Goal: Task Accomplishment & Management: Manage account settings

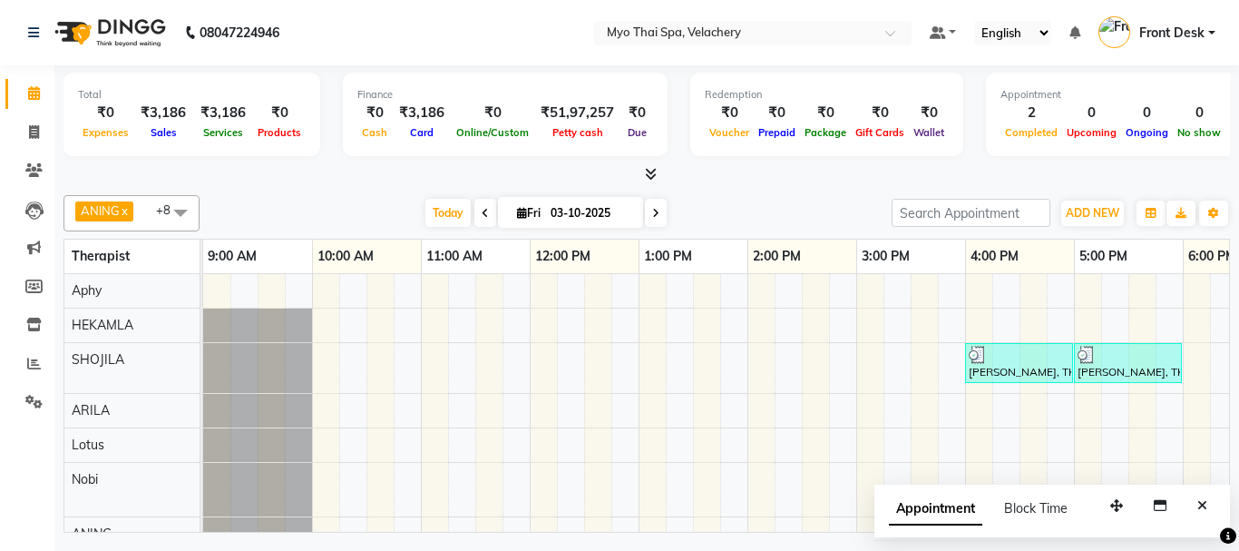
scroll to position [91, 498]
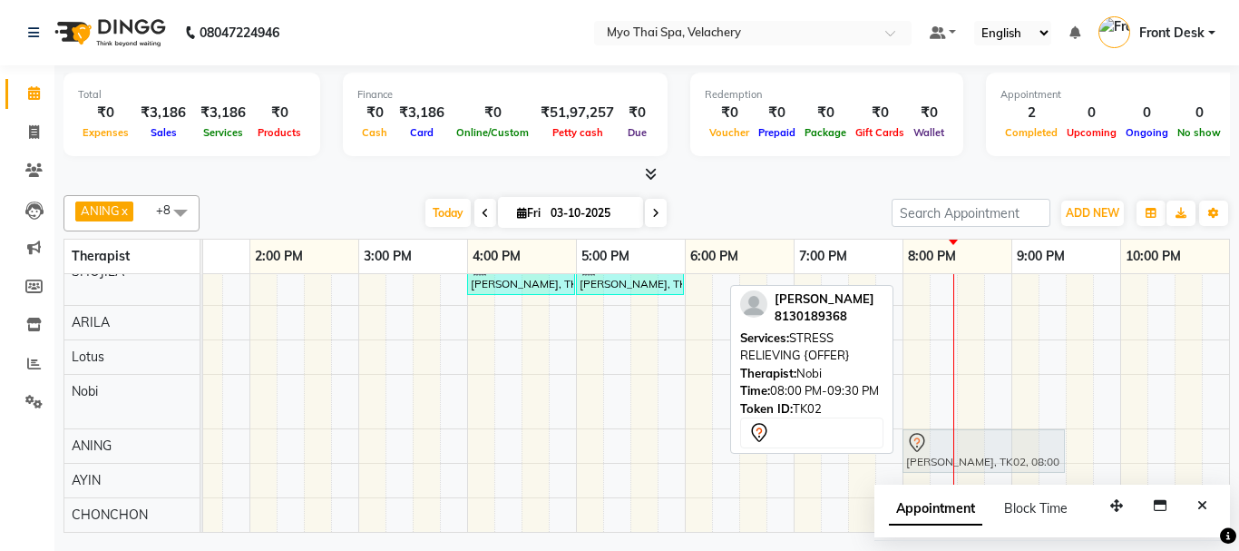
drag, startPoint x: 936, startPoint y: 379, endPoint x: 931, endPoint y: 425, distance: 45.7
click at [931, 425] on tbody "[PERSON_NAME], TK01, 04:00 PM-05:00 PM, FOOT SPA 60 min [PERSON_NAME], TK01, 05…" at bounding box center [521, 359] width 1633 height 346
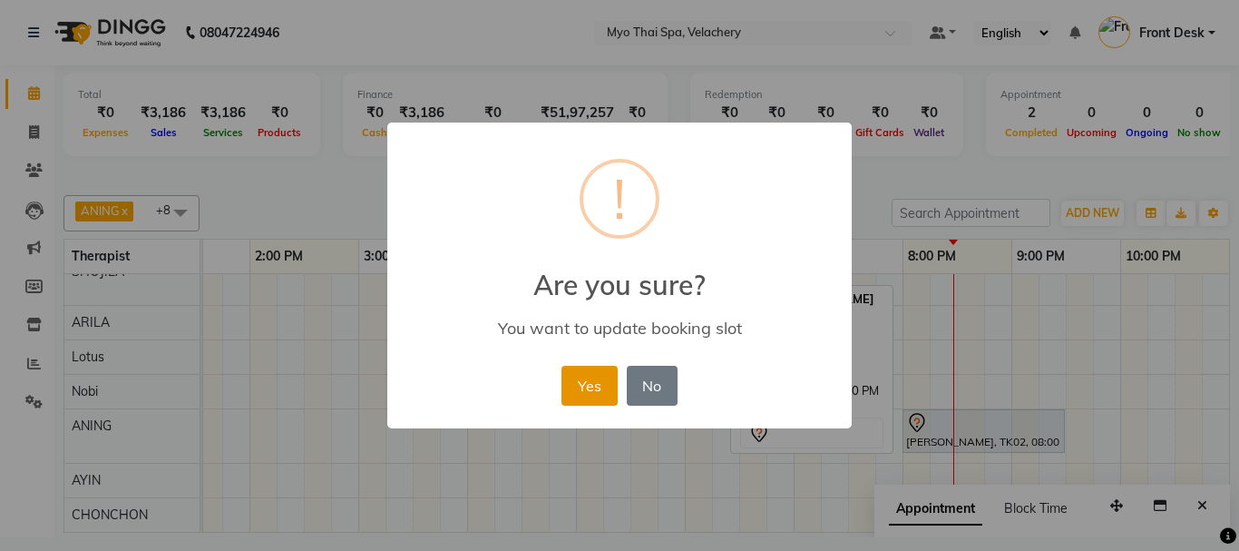
click at [591, 388] on button "Yes" at bounding box center [589, 386] width 55 height 40
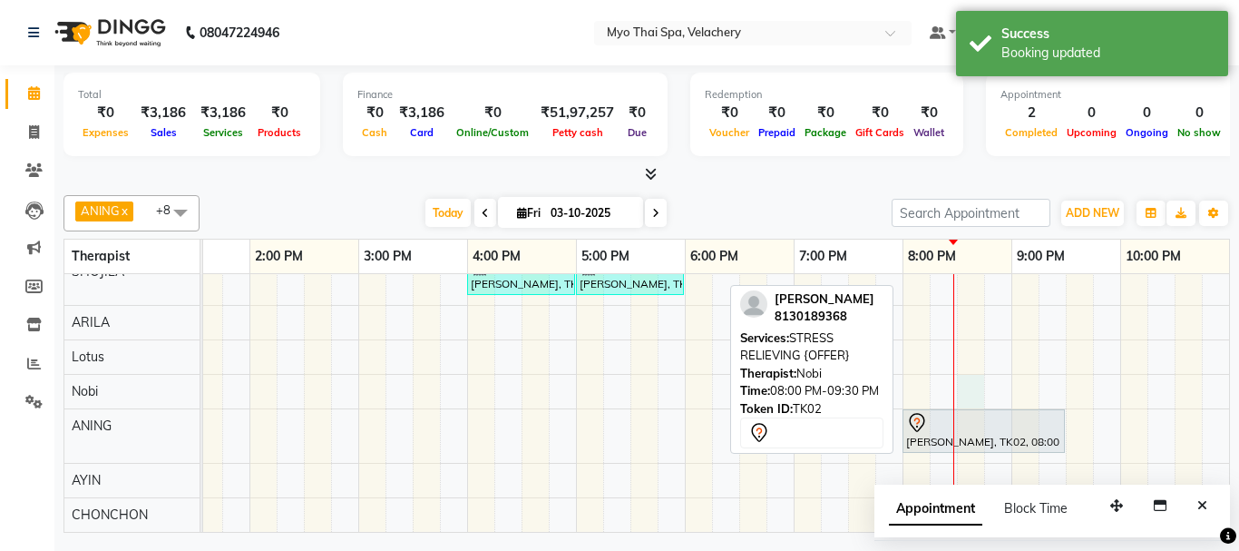
click at [982, 376] on div "[PERSON_NAME], TK01, 04:00 PM-05:00 PM, FOOT SPA 60 min [PERSON_NAME], TK01, 05…" at bounding box center [521, 359] width 1633 height 346
select select "76520"
select select "1230"
select select "tentative"
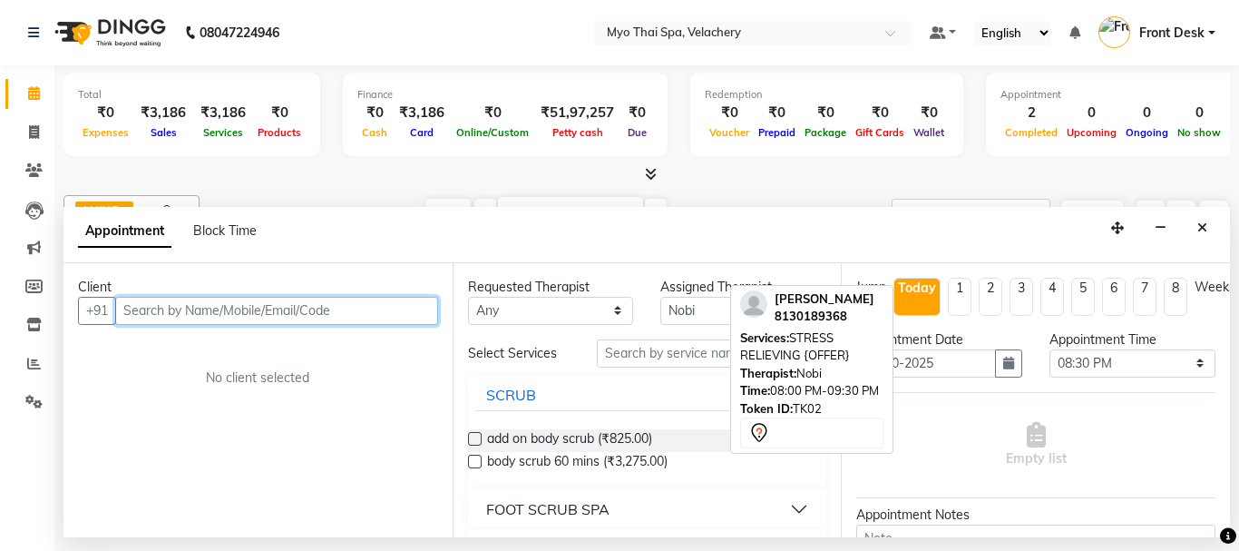
click at [130, 316] on input "text" at bounding box center [276, 311] width 323 height 28
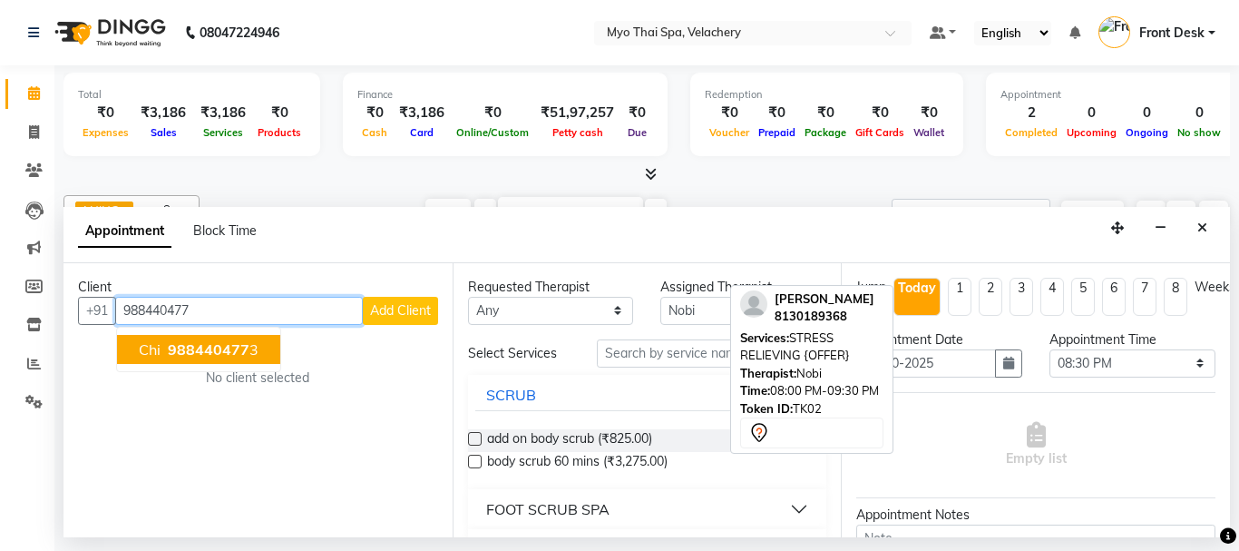
click at [198, 356] on span "988440477" at bounding box center [209, 349] width 82 height 18
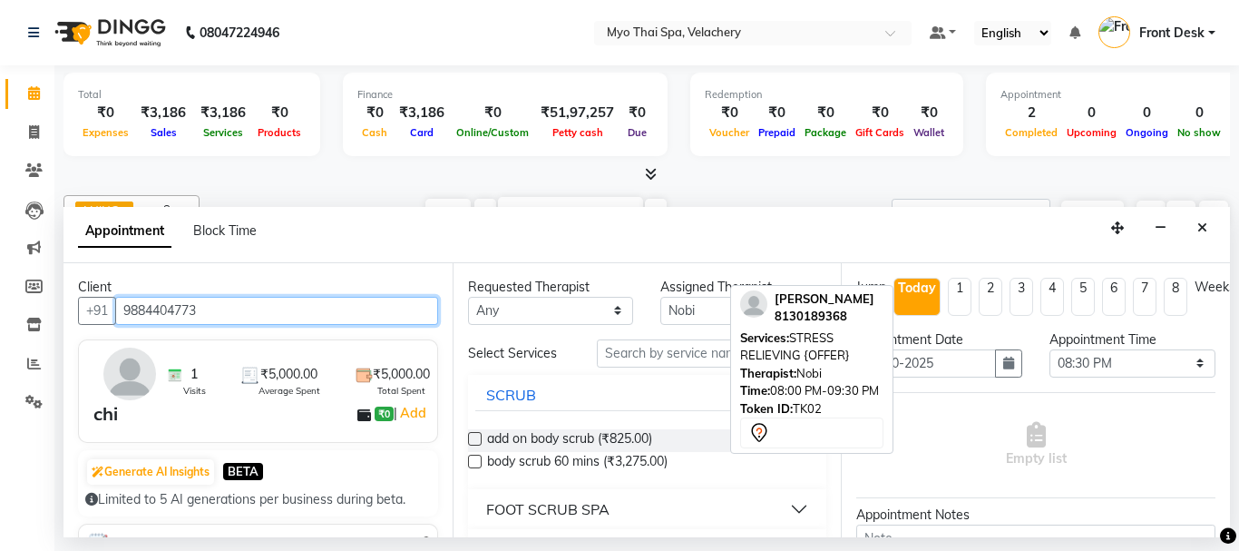
type input "9884404773"
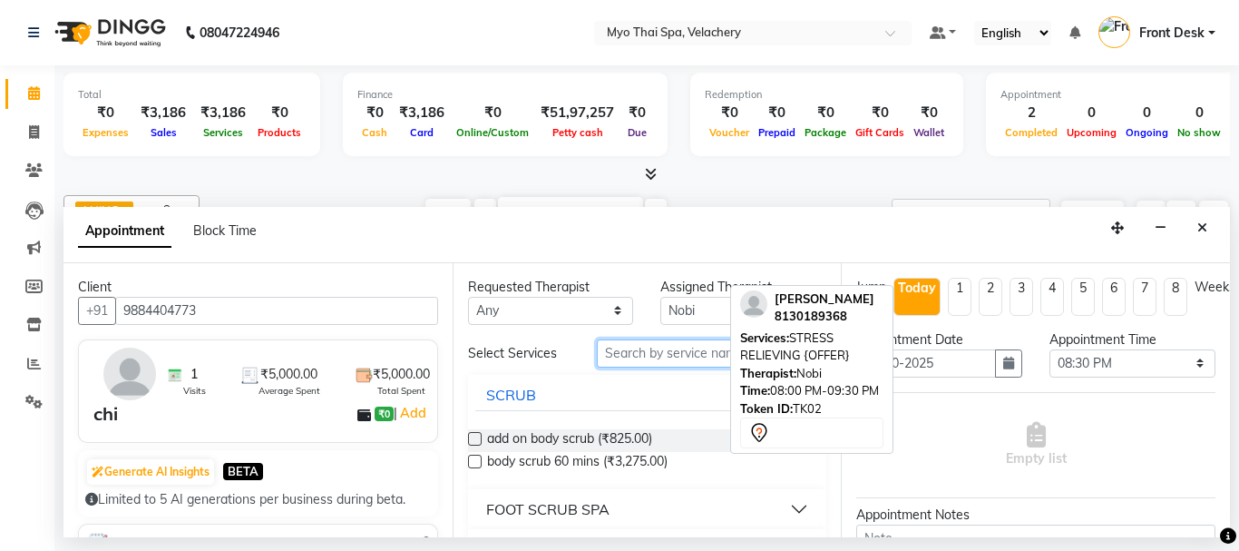
click at [630, 348] on input "text" at bounding box center [712, 353] width 230 height 28
type input "bali"
click at [474, 457] on label at bounding box center [475, 461] width 14 height 14
click at [474, 457] on input "checkbox" at bounding box center [474, 463] width 12 height 12
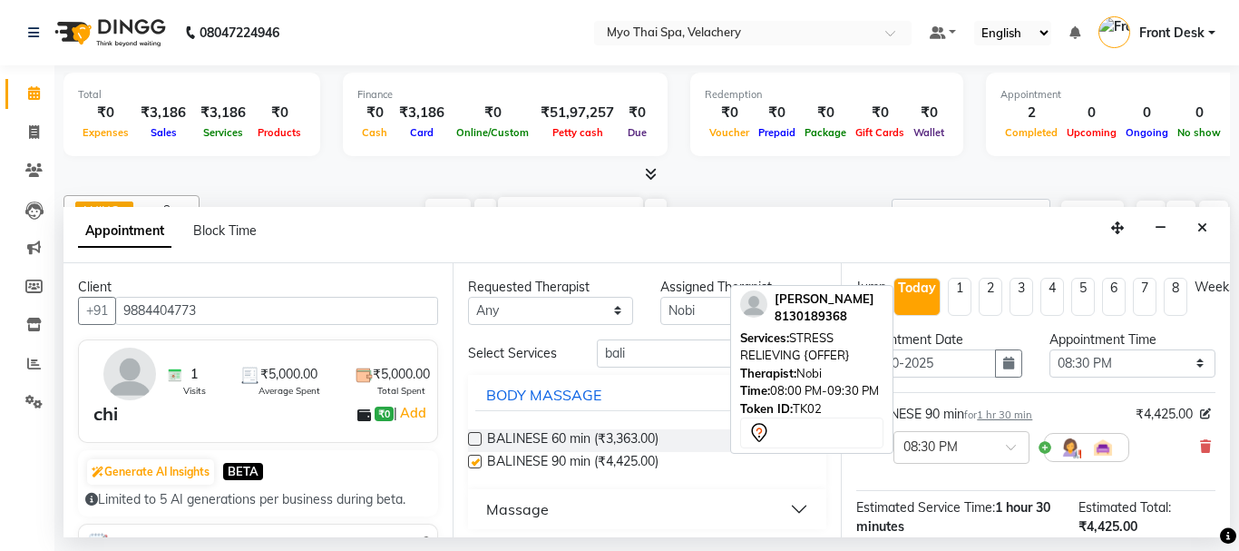
checkbox input "false"
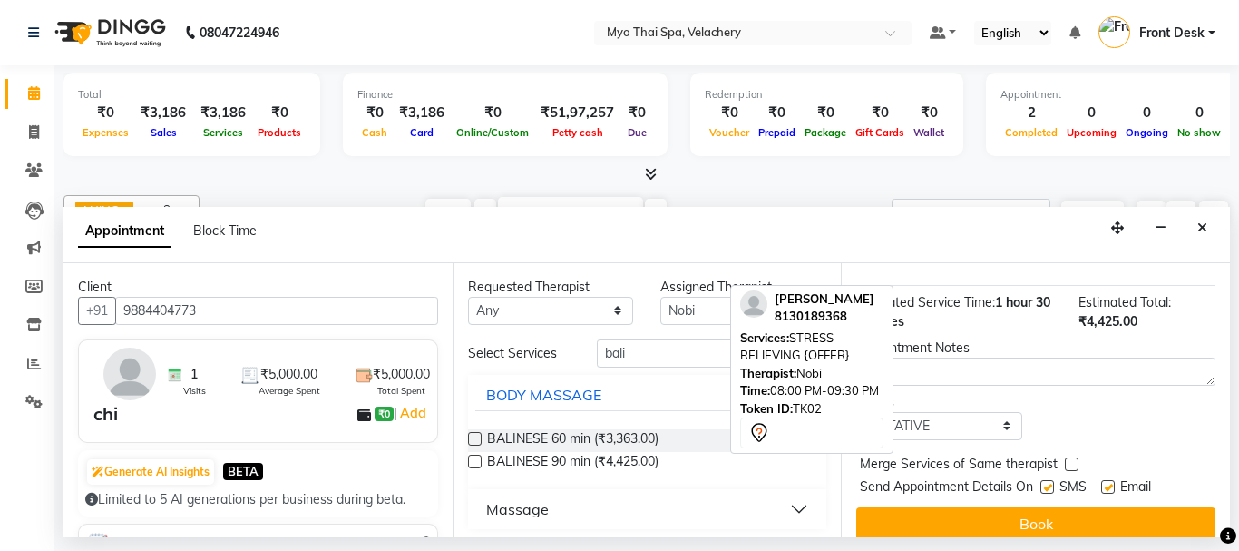
scroll to position [236, 0]
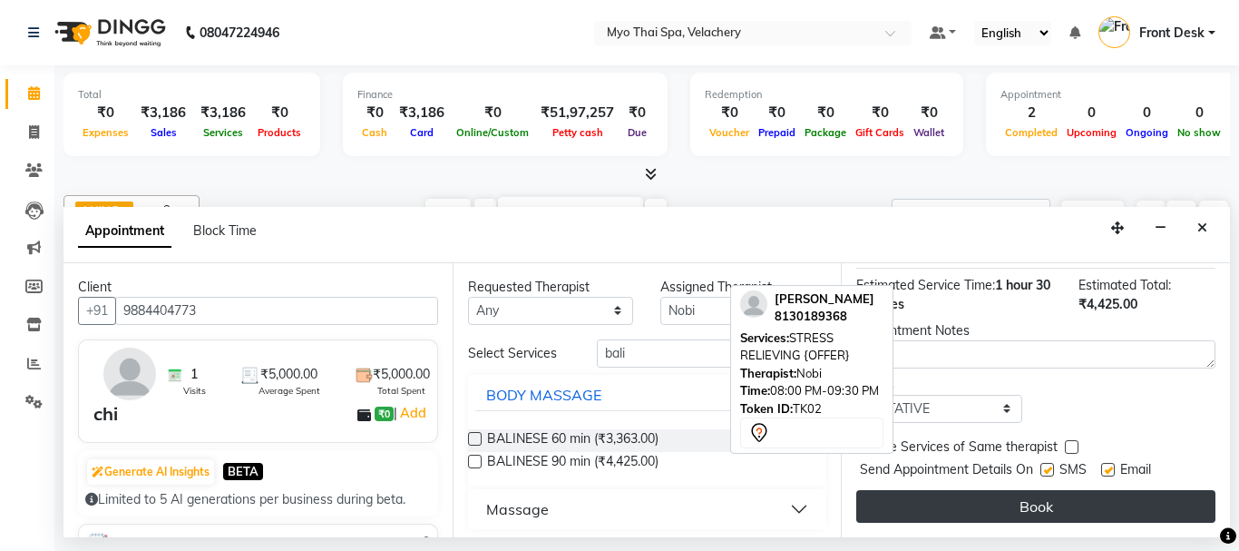
click at [991, 490] on button "Book" at bounding box center [1035, 506] width 359 height 33
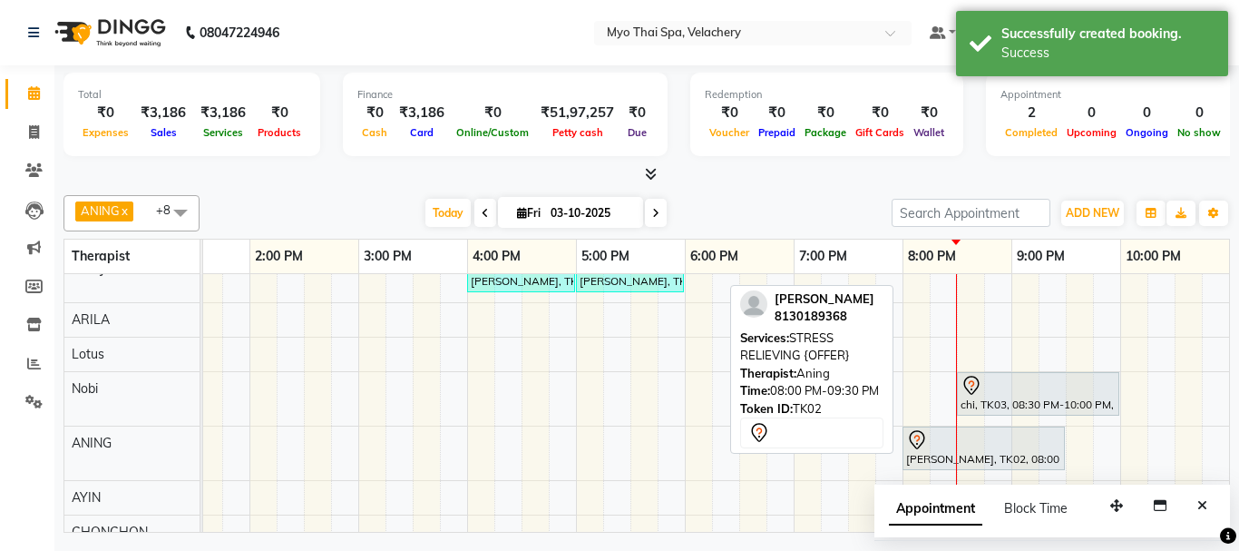
scroll to position [122, 0]
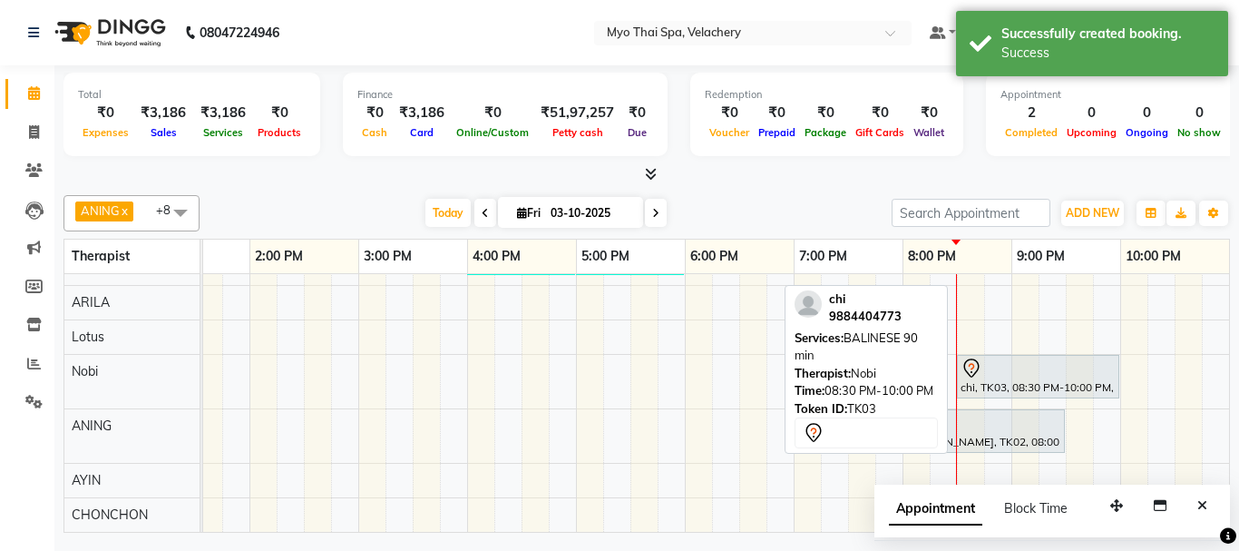
click at [1001, 357] on div at bounding box center [1038, 368] width 155 height 22
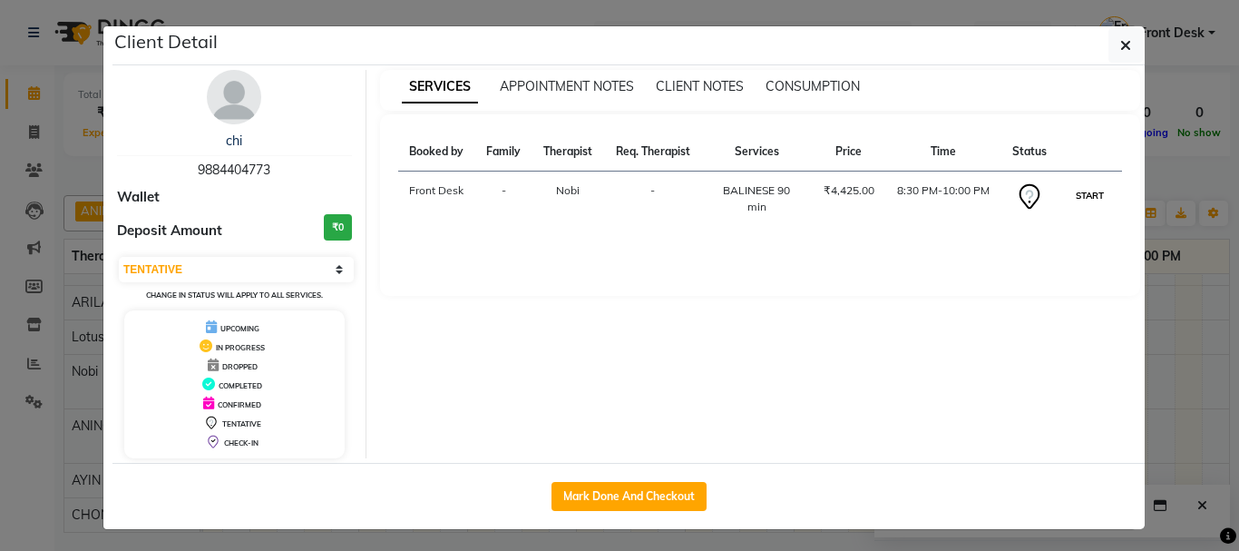
click at [1079, 199] on button "START" at bounding box center [1089, 195] width 37 height 23
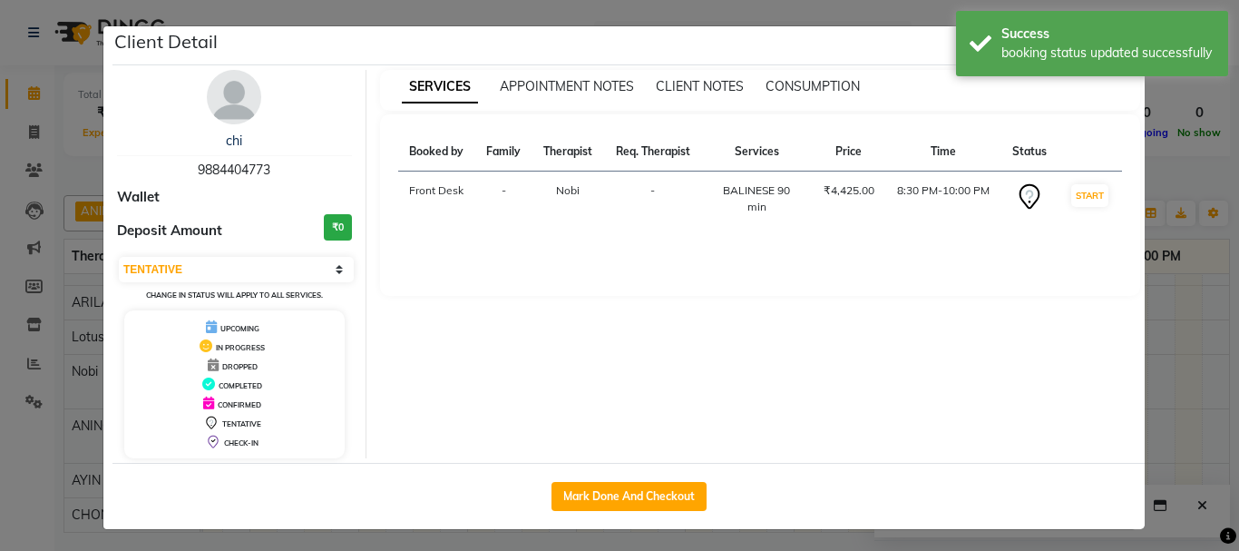
select select "1"
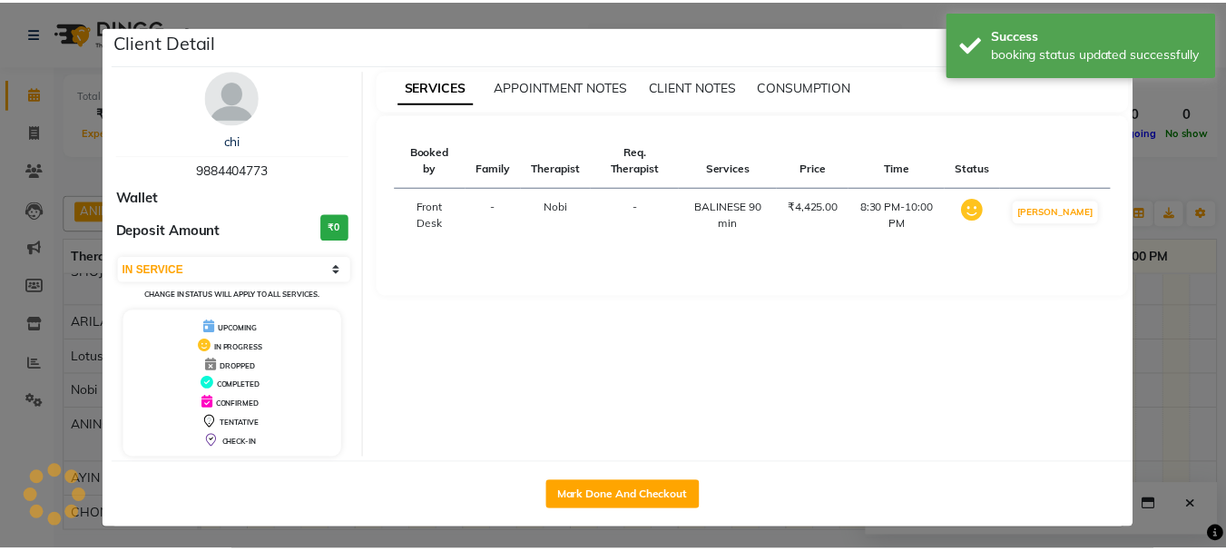
scroll to position [102, 498]
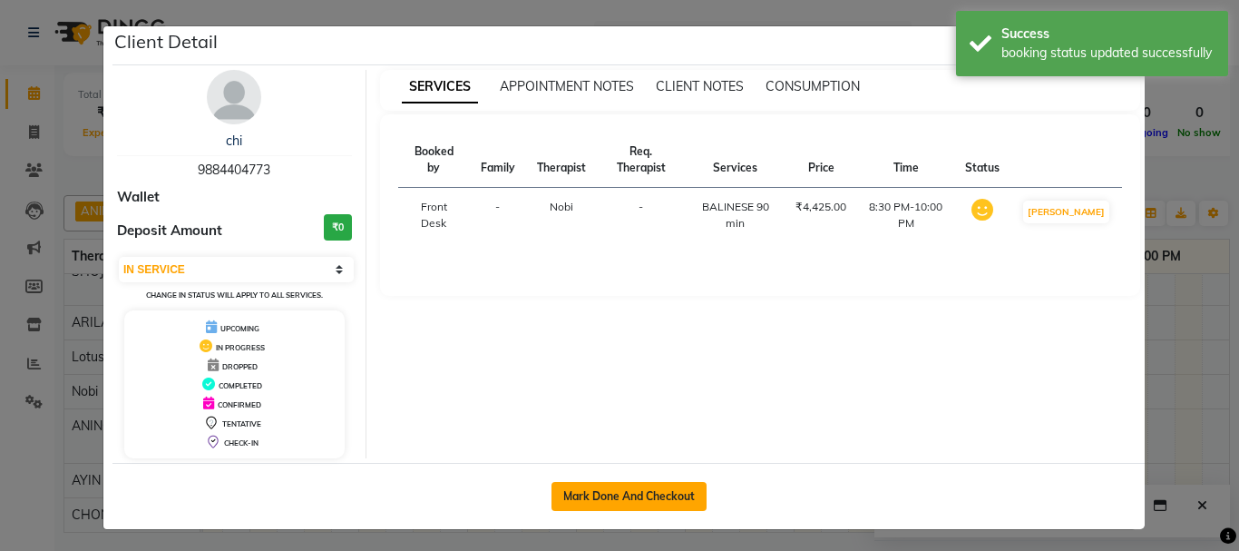
click at [563, 503] on button "Mark Done And Checkout" at bounding box center [629, 496] width 155 height 29
select select "service"
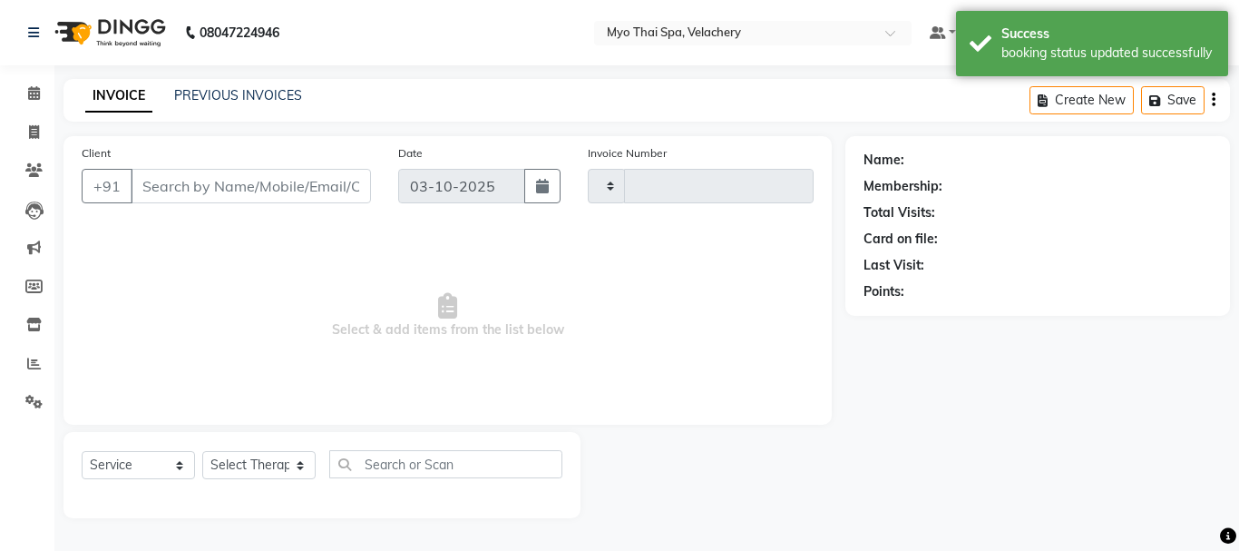
type input "1829"
select select "5554"
type input "9884404773"
select select "76520"
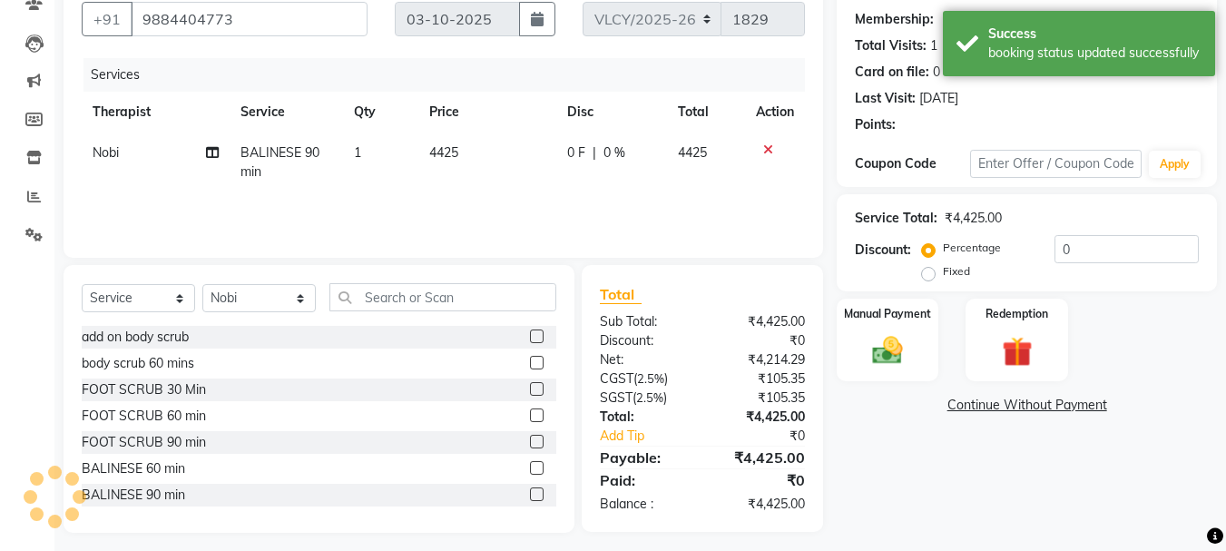
scroll to position [176, 0]
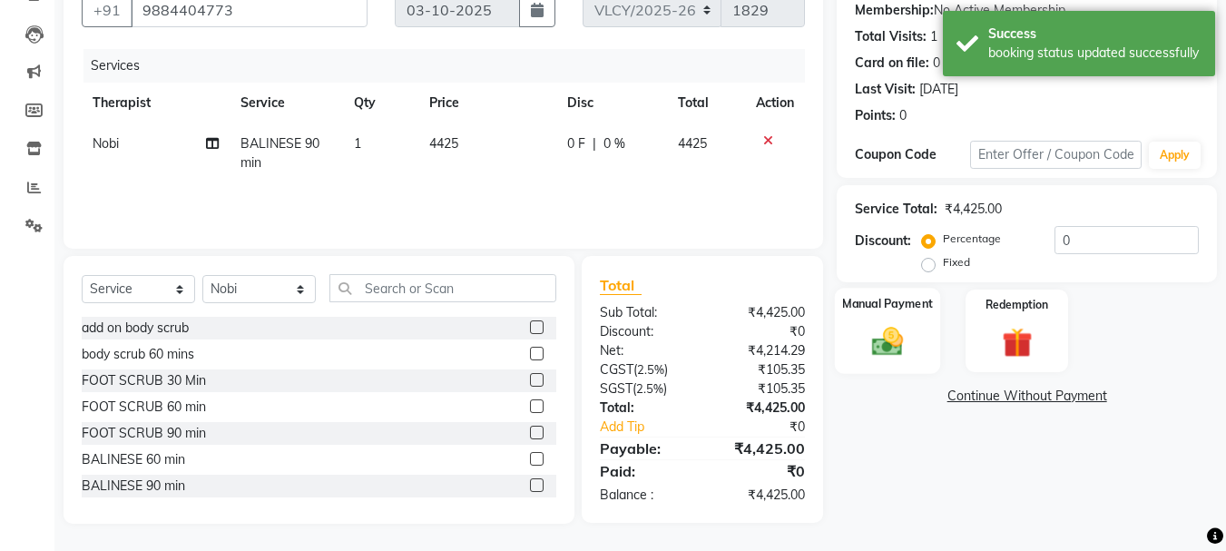
click at [866, 323] on img at bounding box center [887, 341] width 51 height 36
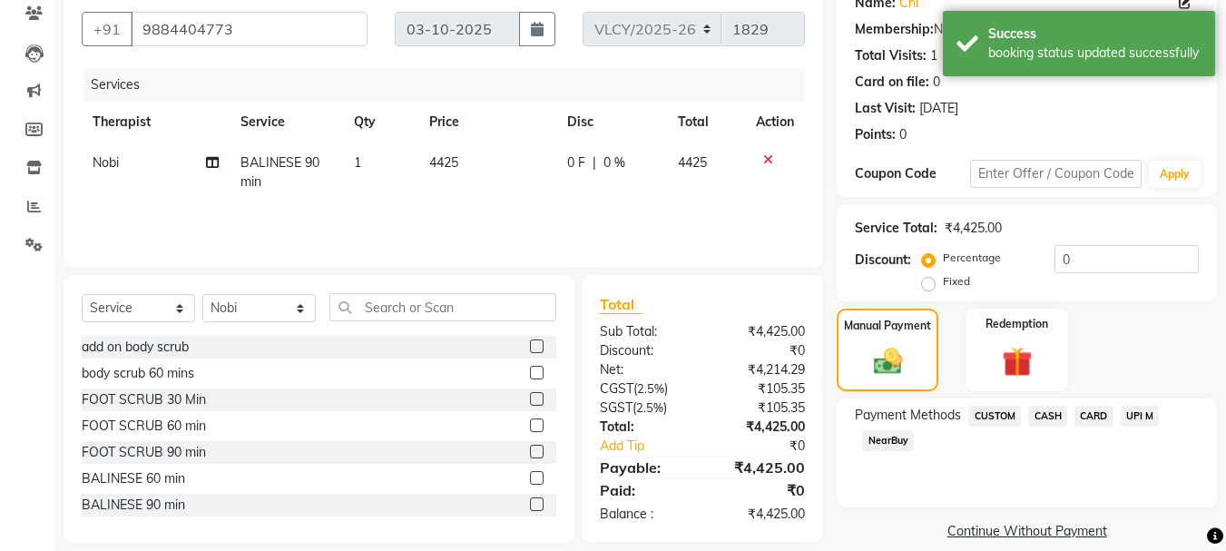
scroll to position [178, 0]
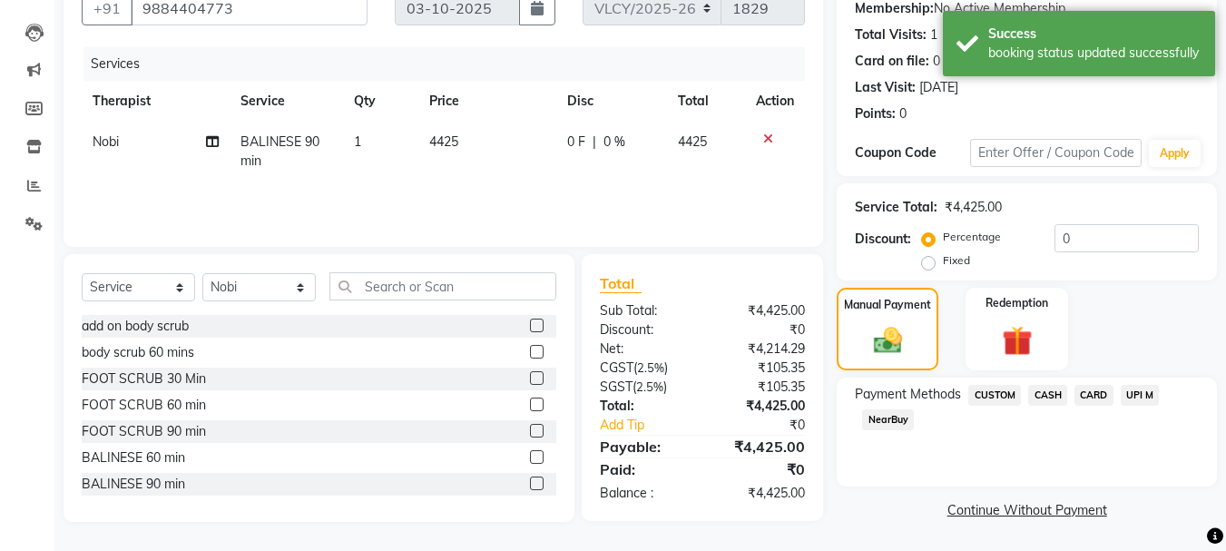
click at [1040, 393] on span "CASH" at bounding box center [1047, 395] width 39 height 21
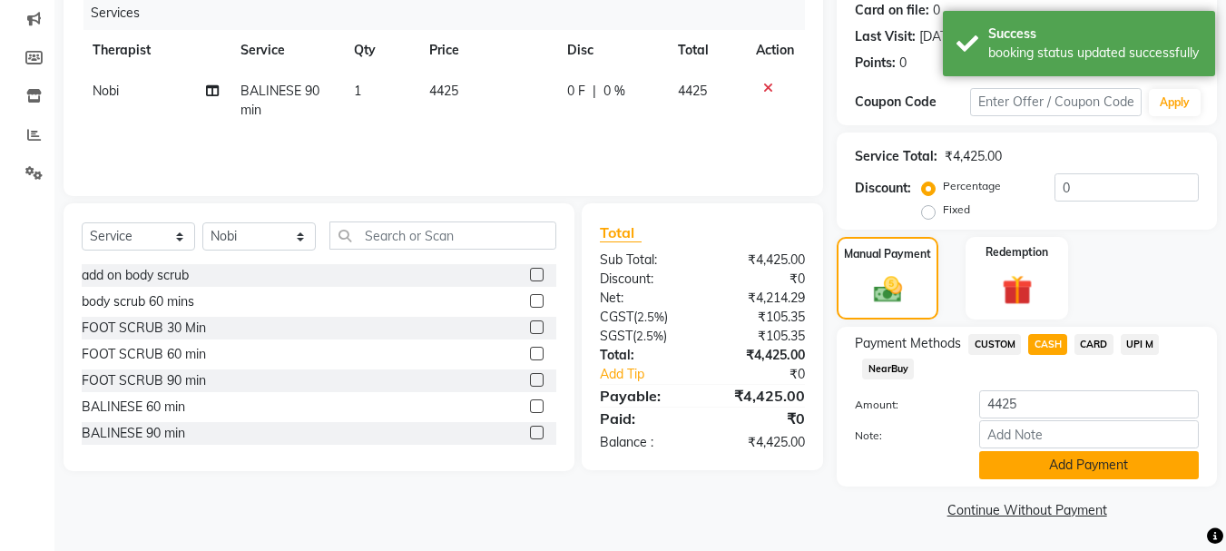
click at [1057, 466] on button "Add Payment" at bounding box center [1089, 465] width 220 height 28
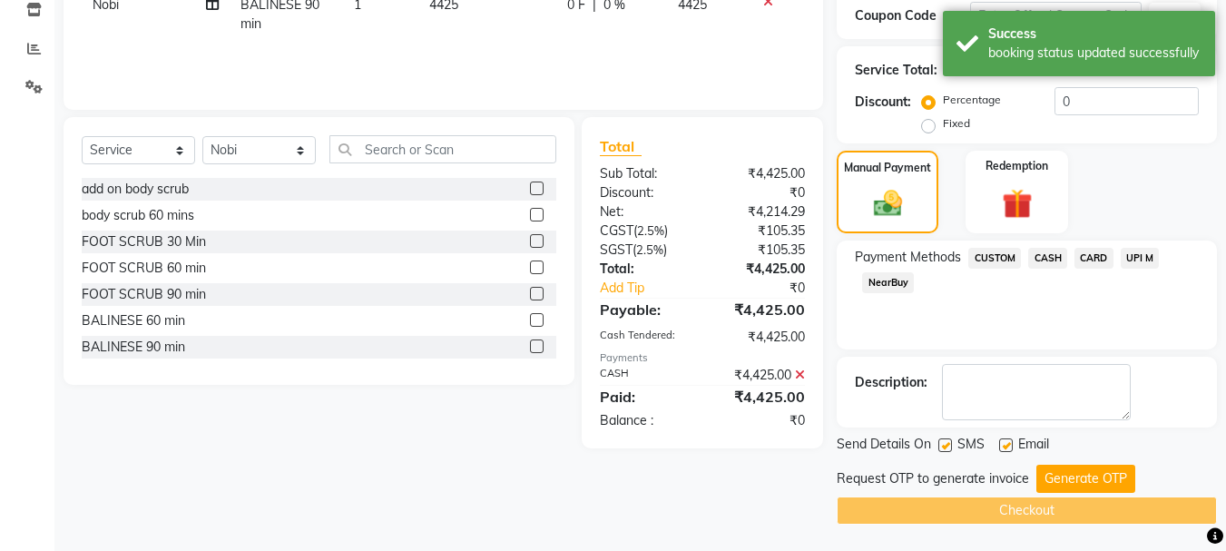
scroll to position [316, 0]
click at [1051, 471] on button "Generate OTP" at bounding box center [1085, 478] width 99 height 28
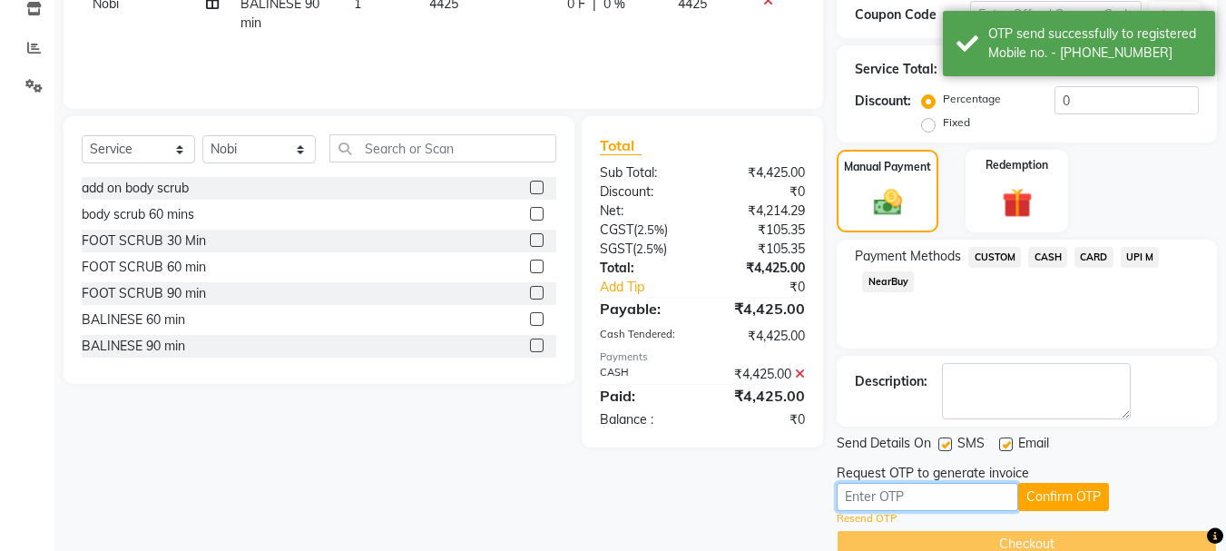
click at [871, 503] on input "text" at bounding box center [926, 497] width 181 height 28
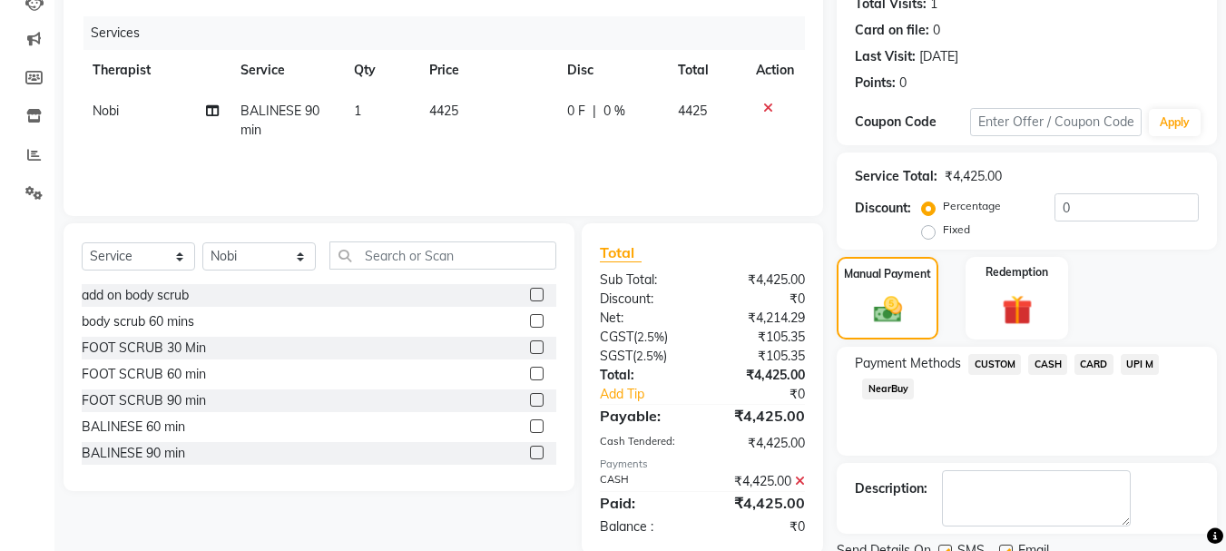
scroll to position [44, 0]
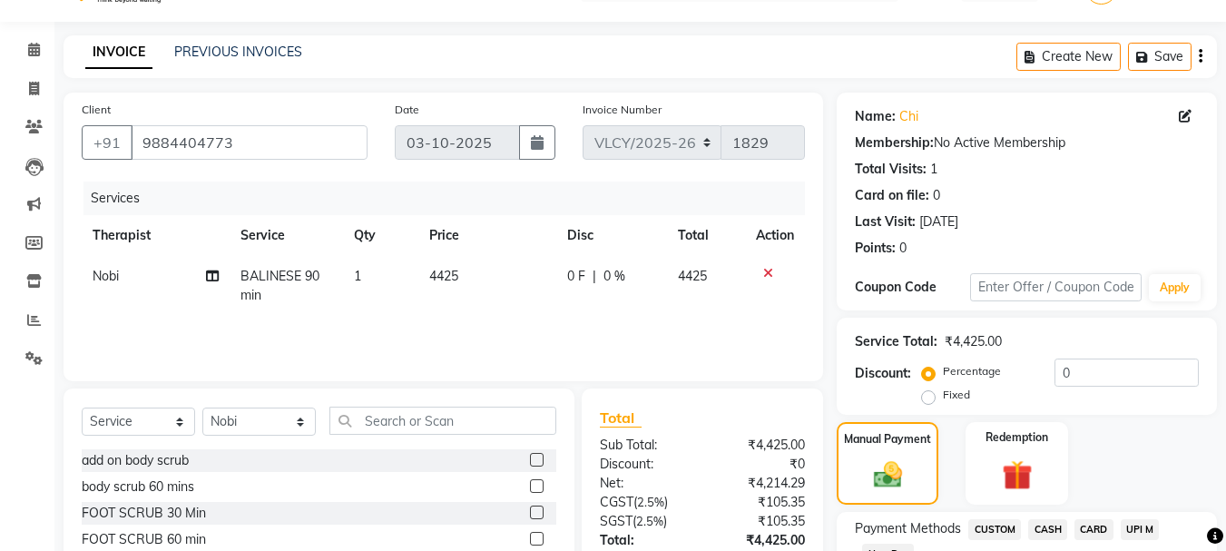
type input "3463"
click at [621, 275] on span "0 %" at bounding box center [614, 276] width 22 height 19
select select "76520"
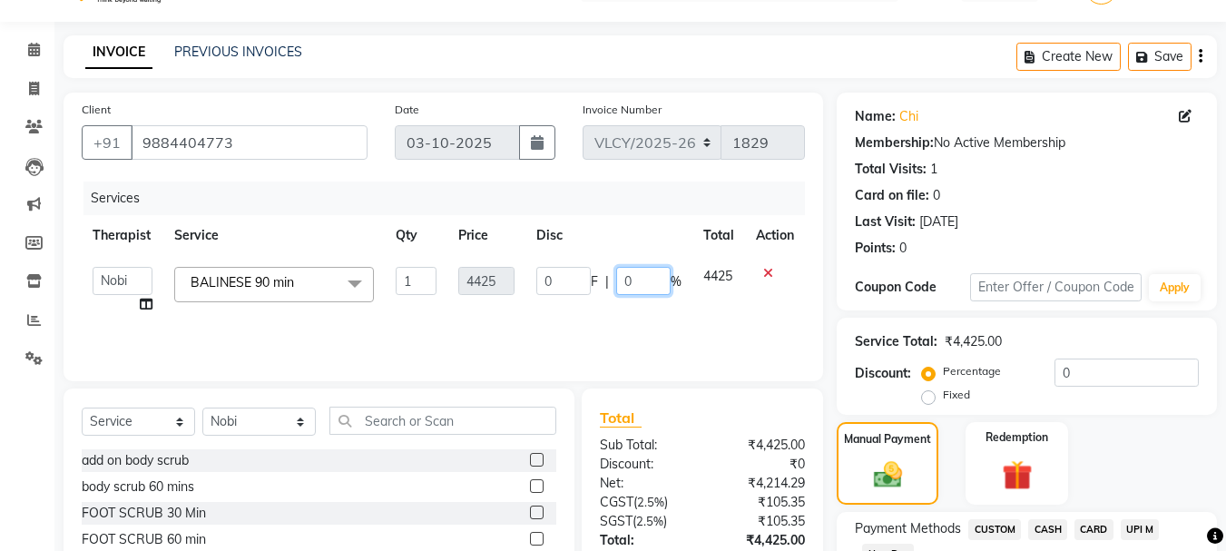
click at [633, 276] on input "0" at bounding box center [643, 281] width 54 height 28
type input "20"
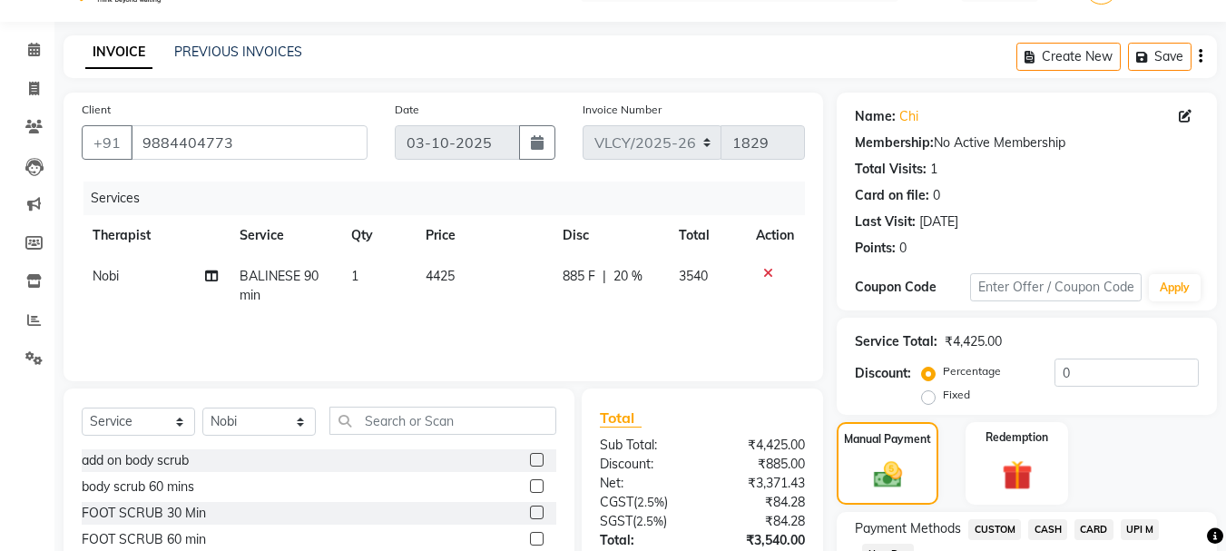
click at [637, 244] on th "Disc" at bounding box center [609, 235] width 115 height 41
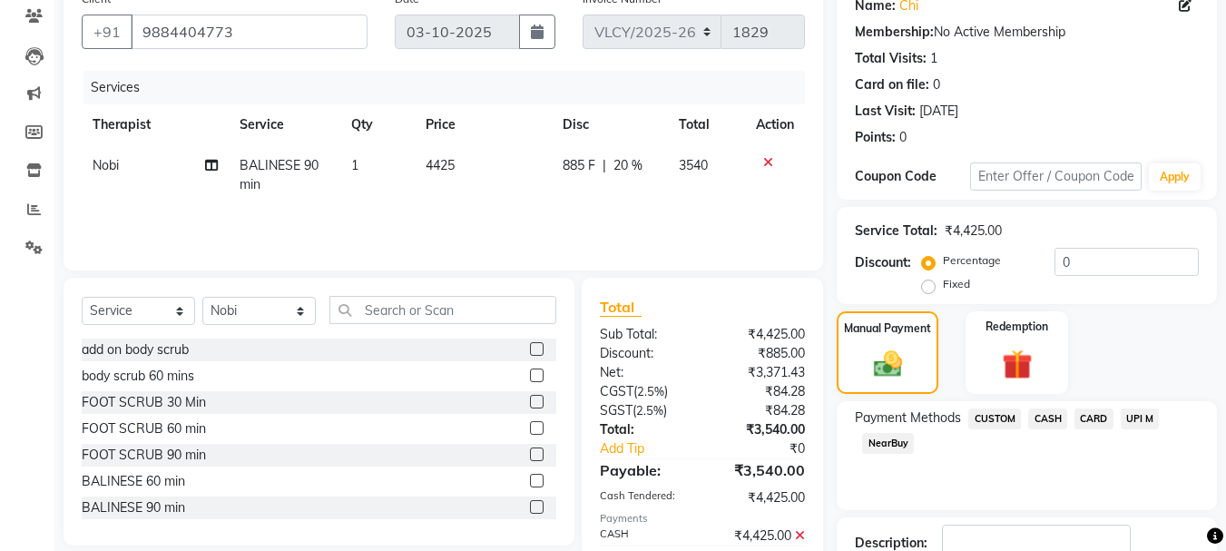
scroll to position [350, 0]
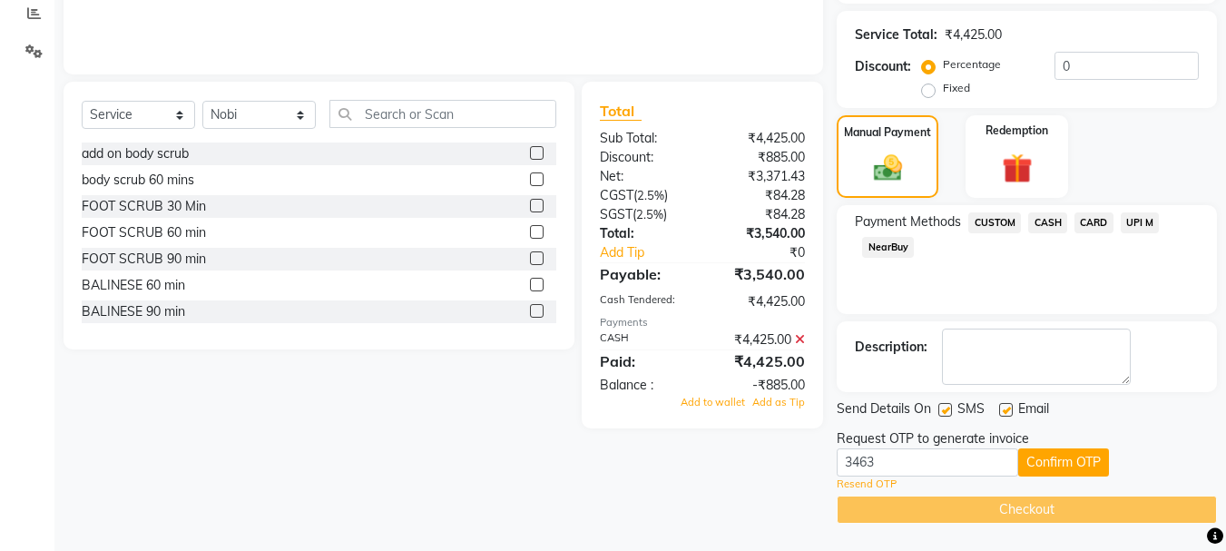
click at [802, 342] on icon at bounding box center [800, 339] width 10 height 13
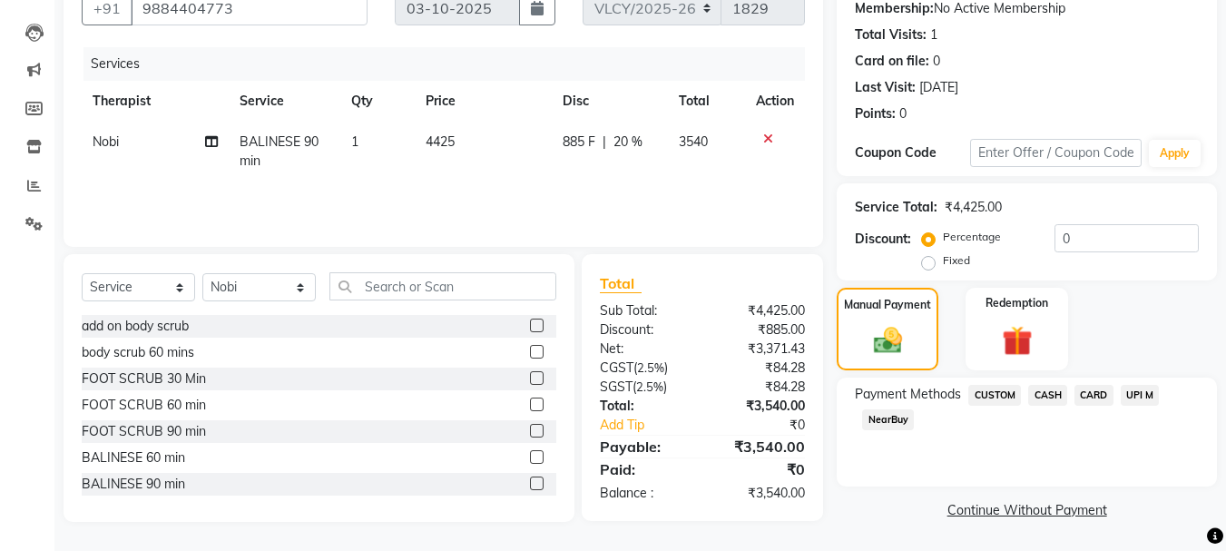
click at [942, 264] on label "Fixed" at bounding box center [955, 260] width 27 height 16
click at [933, 264] on input "Fixed" at bounding box center [931, 260] width 13 height 13
radio input "true"
click at [1072, 249] on input "0" at bounding box center [1126, 238] width 144 height 28
click at [1089, 238] on input "number" at bounding box center [1126, 238] width 144 height 28
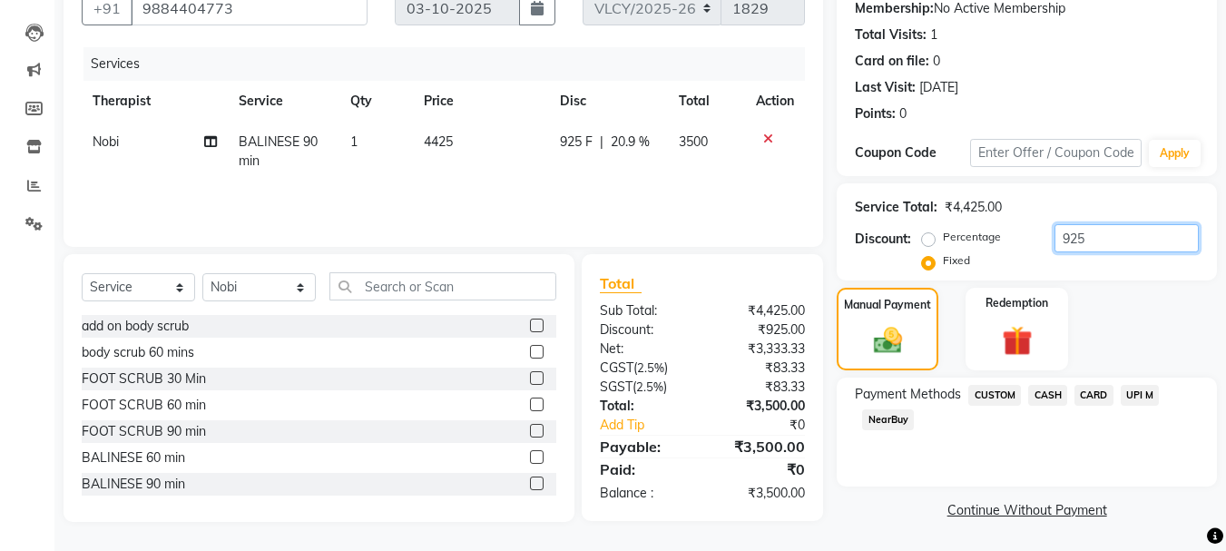
type input "925"
click at [1047, 399] on span "CASH" at bounding box center [1047, 395] width 39 height 21
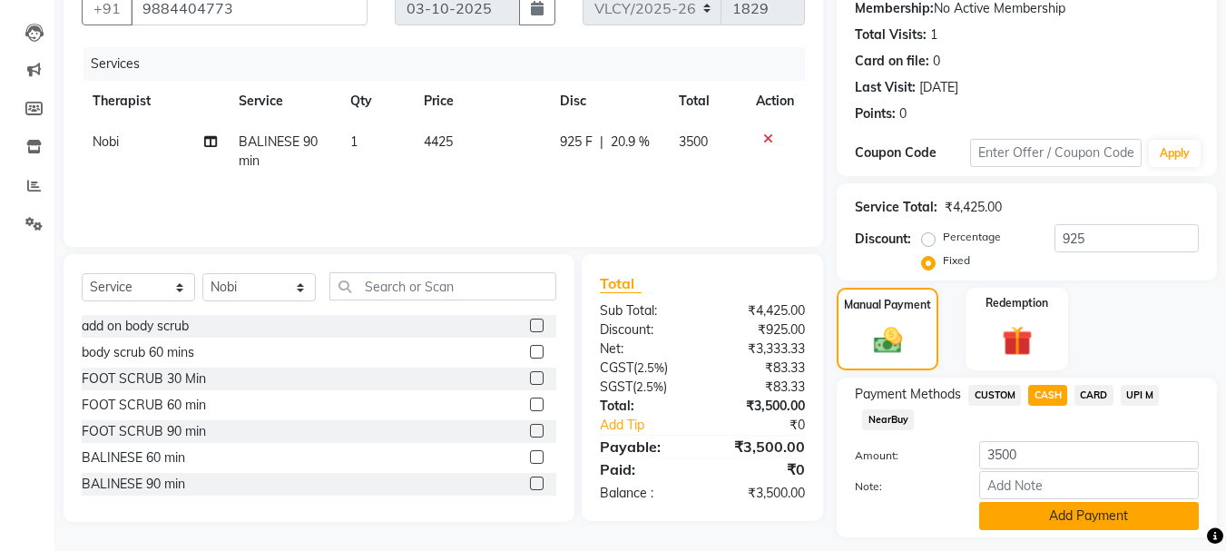
scroll to position [229, 0]
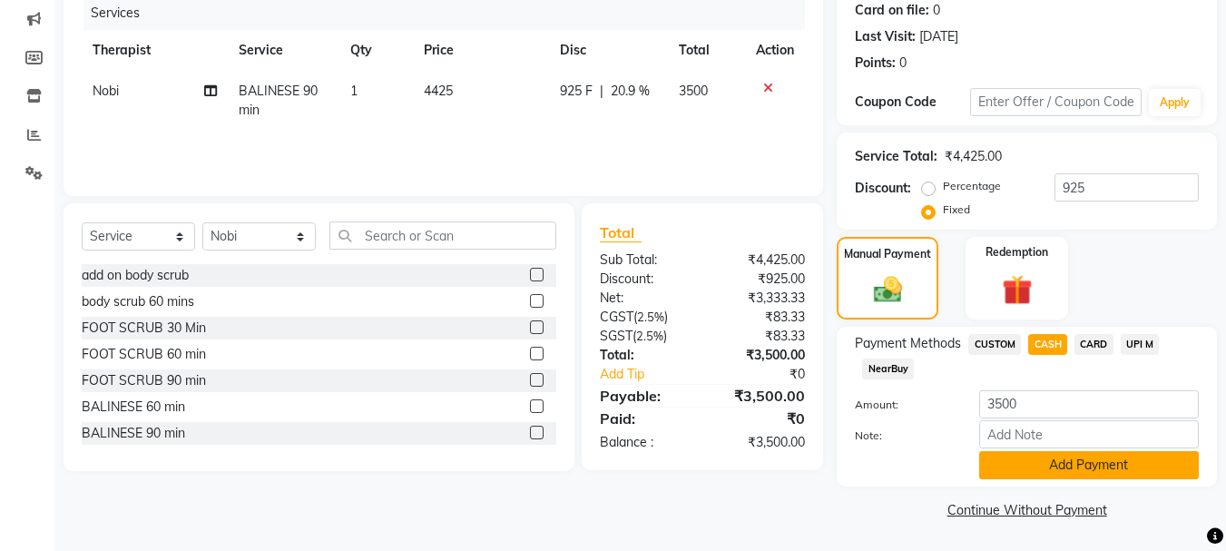
click at [1050, 461] on button "Add Payment" at bounding box center [1089, 465] width 220 height 28
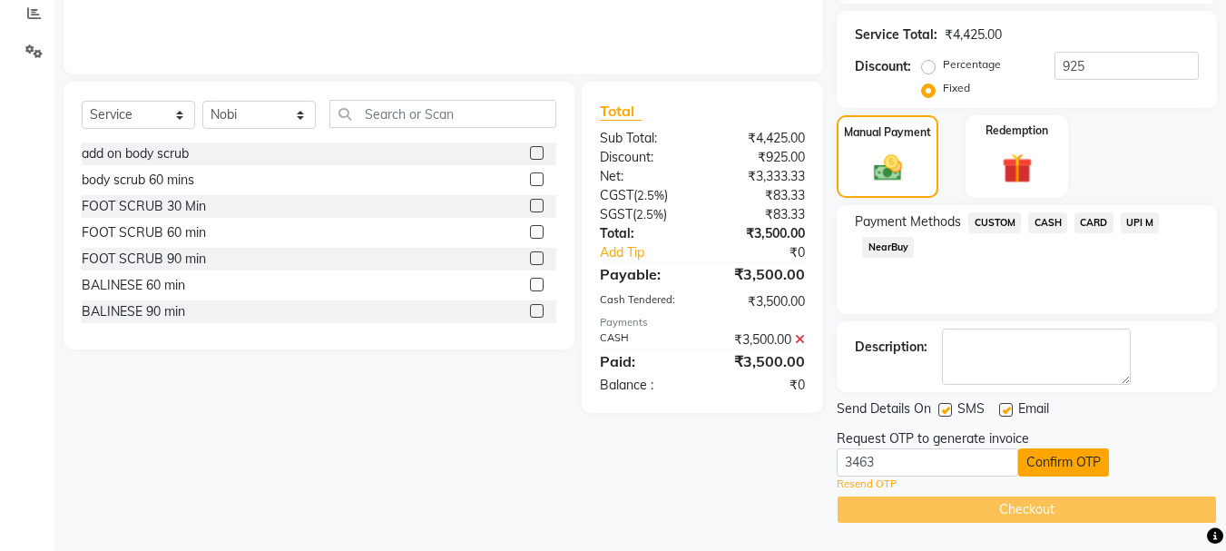
click at [1043, 473] on button "Confirm OTP" at bounding box center [1063, 462] width 91 height 28
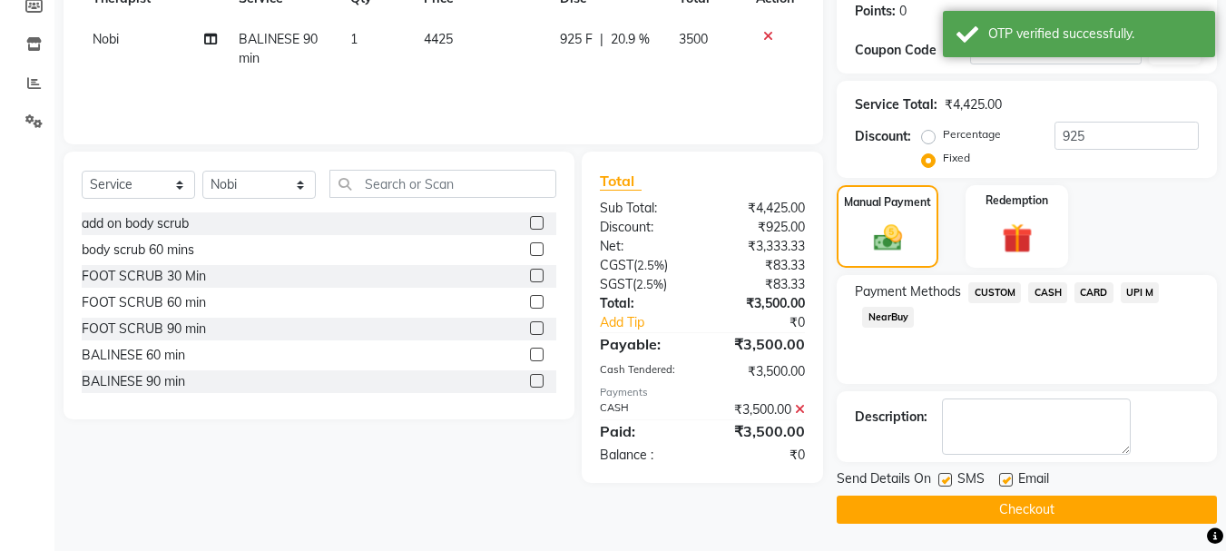
scroll to position [280, 0]
click at [947, 483] on label at bounding box center [945, 480] width 14 height 14
click at [947, 483] on input "checkbox" at bounding box center [944, 480] width 12 height 12
checkbox input "false"
click at [1005, 483] on label at bounding box center [1006, 480] width 14 height 14
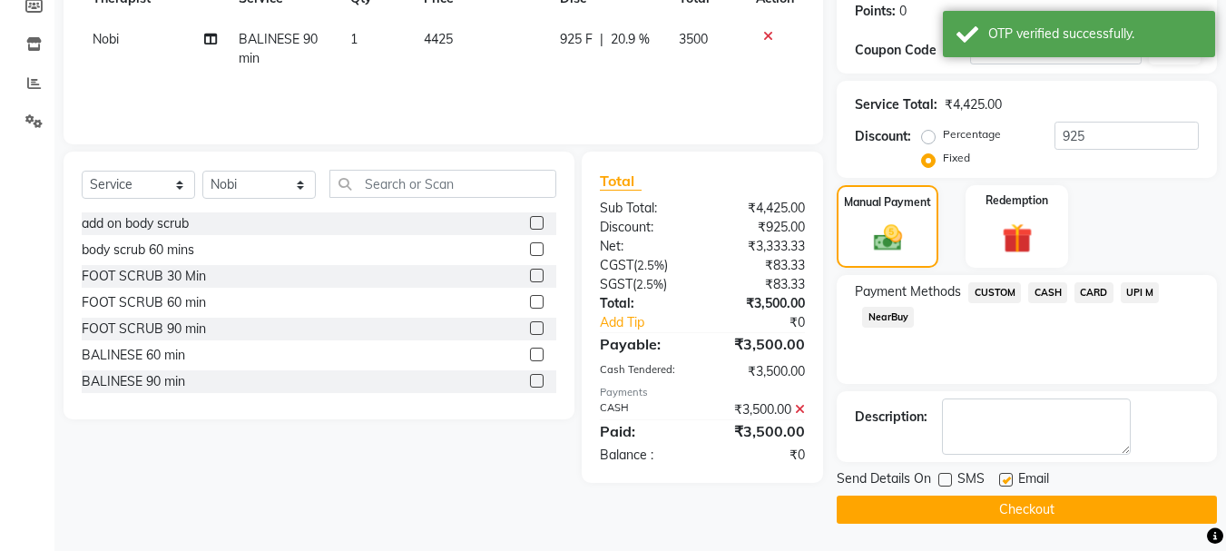
click at [1005, 483] on input "checkbox" at bounding box center [1005, 480] width 12 height 12
checkbox input "false"
click at [992, 513] on button "Checkout" at bounding box center [1026, 509] width 380 height 28
